Goal: Transaction & Acquisition: Purchase product/service

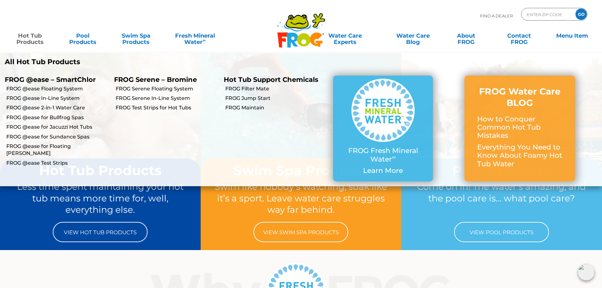
click at [21, 34] on link "Hot Tub Products" at bounding box center [29, 35] width 47 height 13
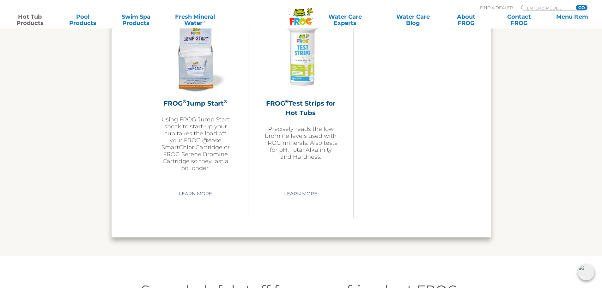
scroll to position [1581, 0]
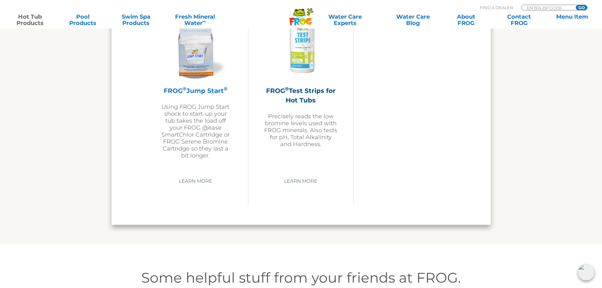
click at [221, 99] on div "FROG ® Jump Start ® Using FROG Jump Start shock to start-up your tub takes the …" at bounding box center [195, 122] width 73 height 73
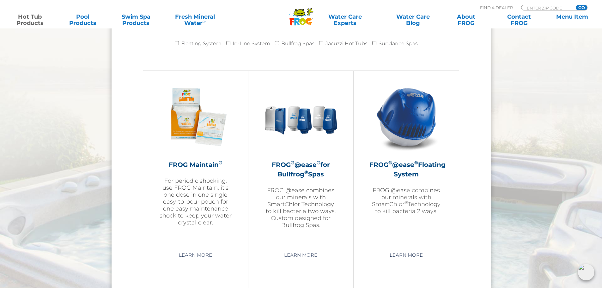
scroll to position [676, 0]
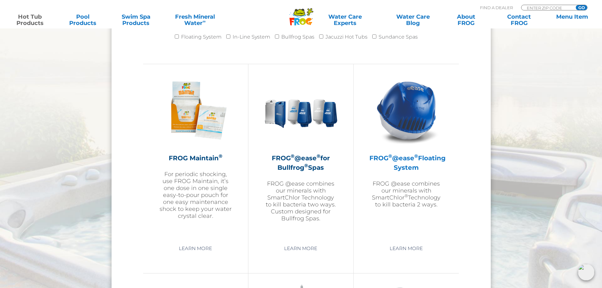
click at [428, 79] on img at bounding box center [406, 110] width 73 height 73
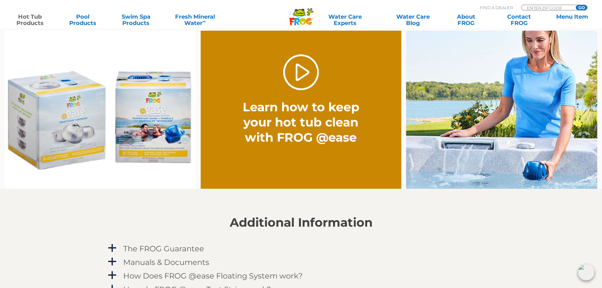
scroll to position [474, 0]
